Goal: Check status: Check status

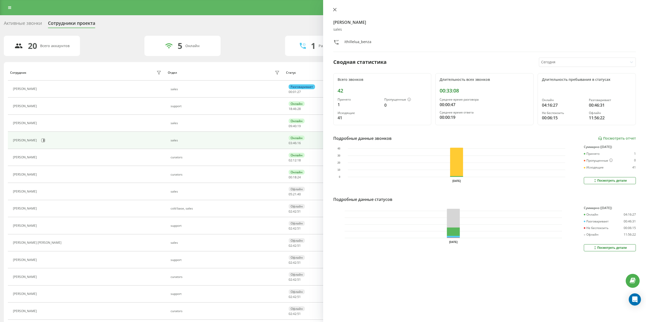
click at [335, 8] on icon at bounding box center [335, 10] width 4 height 4
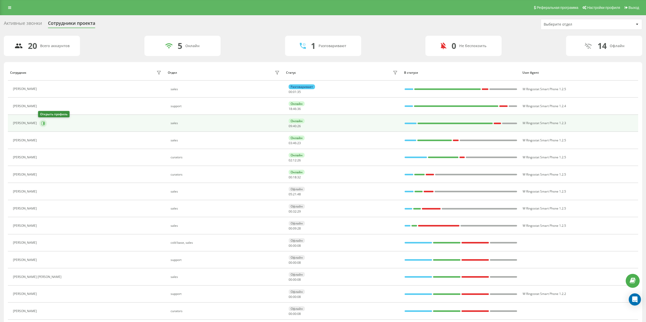
click at [43, 123] on icon at bounding box center [43, 123] width 1 height 3
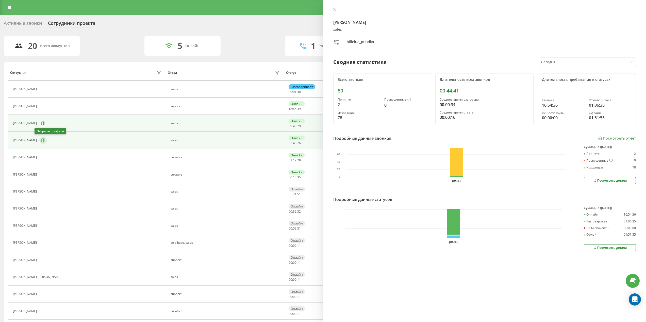
click at [43, 142] on icon at bounding box center [43, 140] width 1 height 3
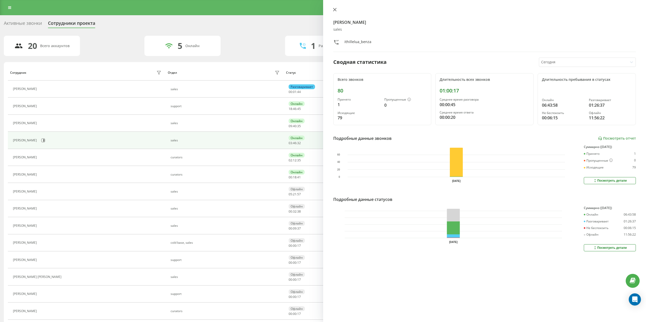
click at [336, 9] on icon at bounding box center [335, 10] width 4 height 4
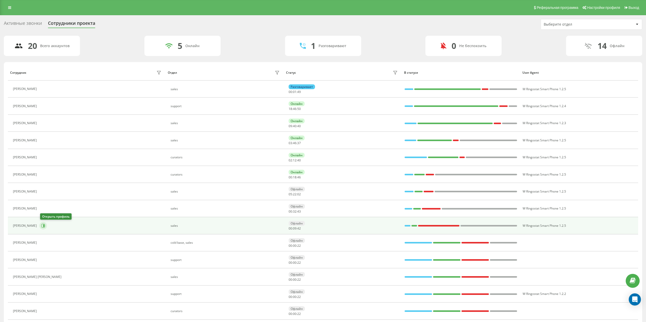
click at [42, 227] on icon at bounding box center [43, 226] width 4 height 4
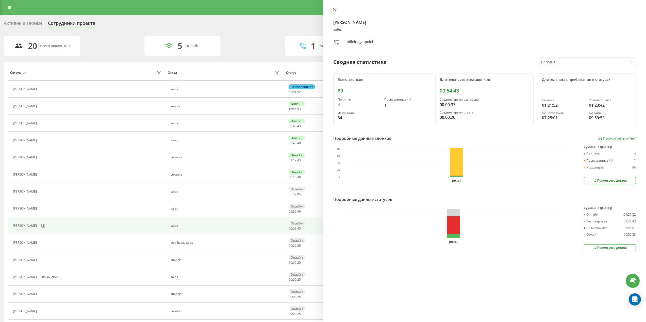
click at [335, 11] on icon at bounding box center [335, 10] width 4 height 4
